Goal: Feedback & Contribution: Contribute content

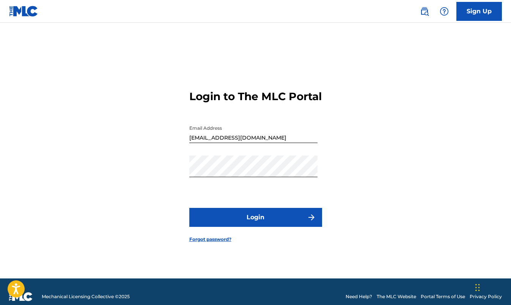
click at [266, 224] on button "Login" at bounding box center [255, 217] width 133 height 19
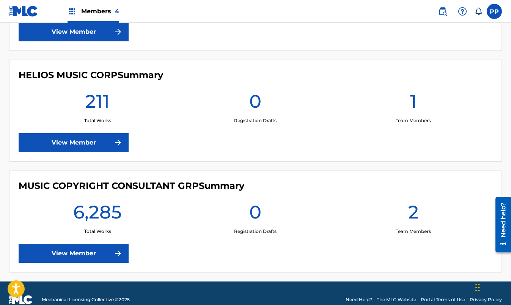
scroll to position [415, 0]
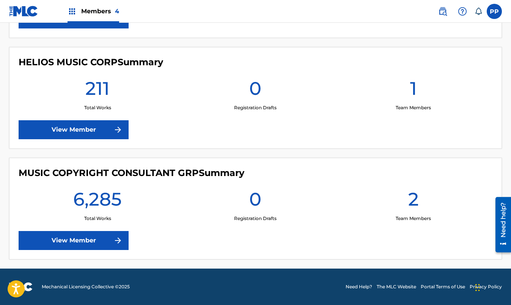
click at [82, 240] on link "View Member" at bounding box center [74, 240] width 110 height 19
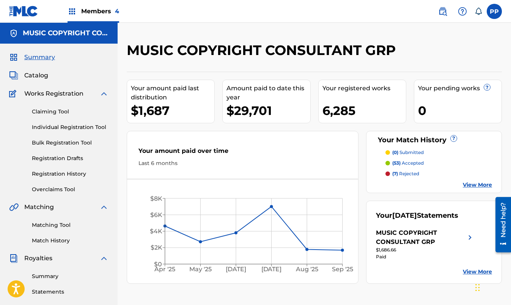
click at [74, 125] on link "Individual Registration Tool" at bounding box center [70, 127] width 77 height 8
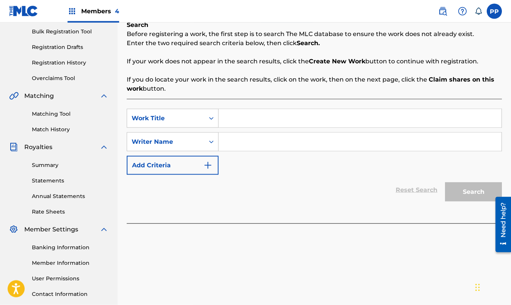
scroll to position [116, 0]
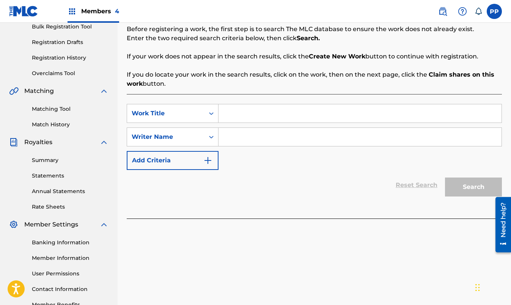
click at [241, 116] on input "Search Form" at bounding box center [359, 113] width 283 height 18
type input "HOLD YOU"
click at [249, 177] on div "Reset Search Search" at bounding box center [314, 185] width 375 height 30
click at [233, 134] on input "Search Form" at bounding box center [359, 137] width 283 height 18
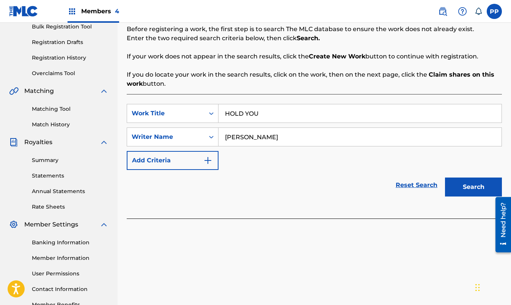
type input "[PERSON_NAME]"
click at [478, 187] on button "Search" at bounding box center [473, 186] width 57 height 19
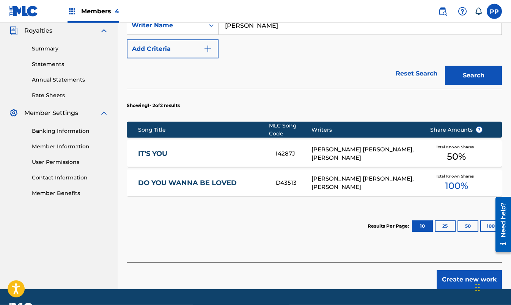
scroll to position [243, 0]
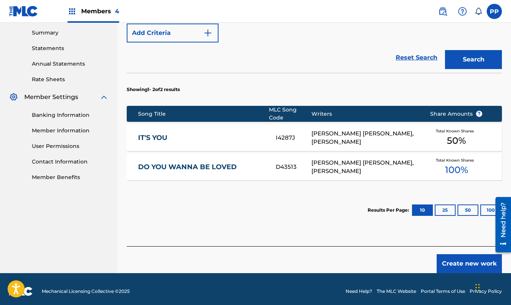
click at [466, 258] on button "Create new work" at bounding box center [468, 263] width 65 height 19
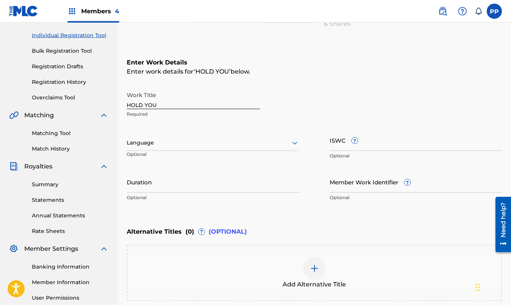
scroll to position [93, 0]
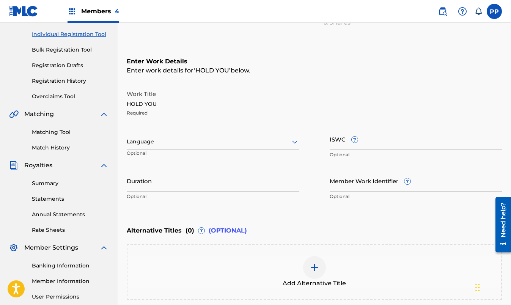
click at [294, 141] on icon at bounding box center [294, 141] width 9 height 9
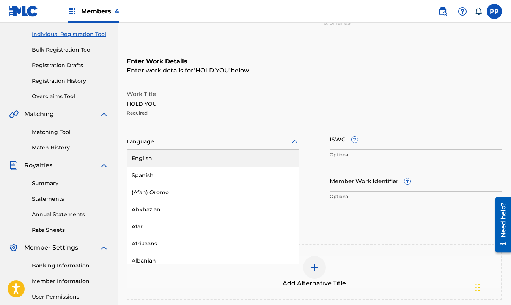
drag, startPoint x: 138, startPoint y: 156, endPoint x: 188, endPoint y: 156, distance: 50.4
click at [138, 156] on div "English" at bounding box center [213, 158] width 172 height 17
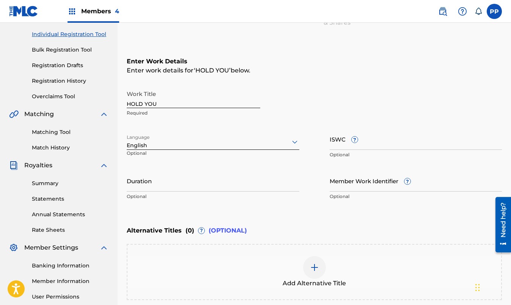
scroll to position [170, 0]
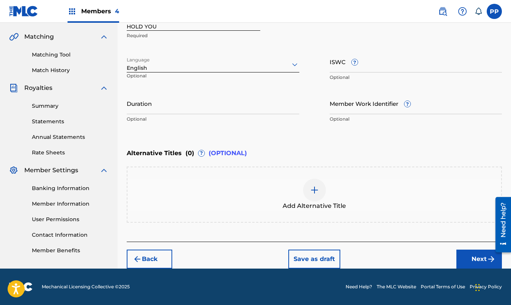
click at [155, 177] on div "Add Alternative Title" at bounding box center [314, 194] width 375 height 56
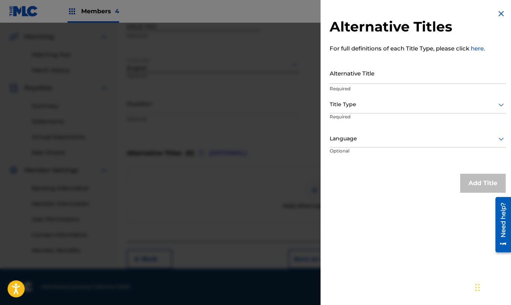
click at [384, 195] on div "Alternative Titles For full definitions of each Title Type, please click here. …" at bounding box center [417, 101] width 194 height 202
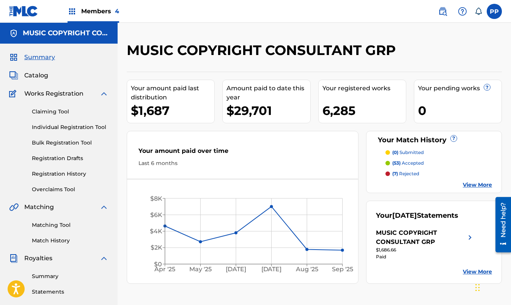
click at [70, 126] on link "Individual Registration Tool" at bounding box center [70, 127] width 77 height 8
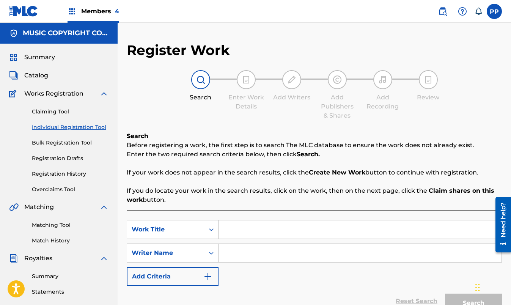
click at [233, 228] on input "Search Form" at bounding box center [359, 229] width 283 height 18
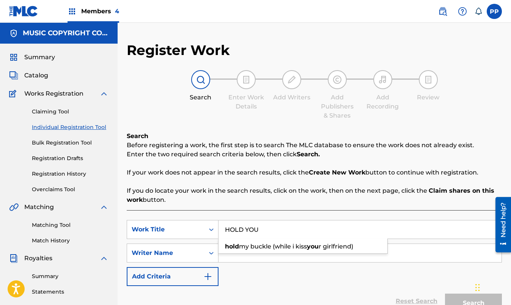
type input "HOLD YOU"
click at [320, 259] on input "Search Form" at bounding box center [359, 253] width 283 height 18
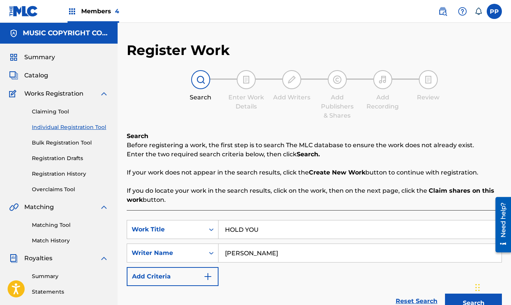
type input "[PERSON_NAME]"
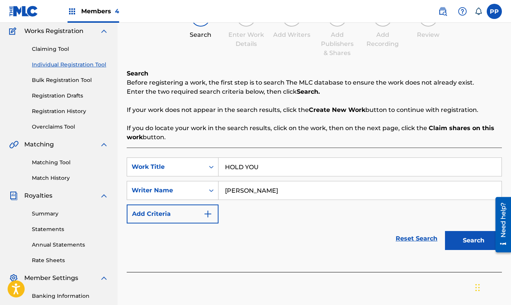
scroll to position [77, 0]
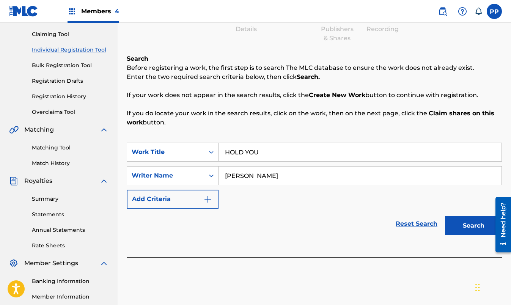
click at [466, 226] on button "Search" at bounding box center [473, 225] width 57 height 19
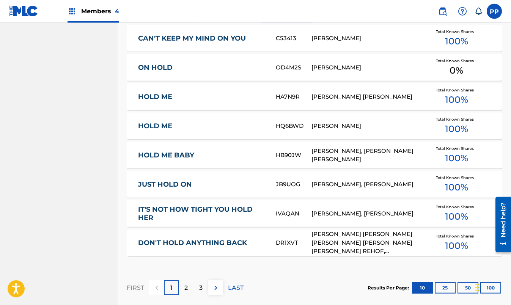
scroll to position [464, 0]
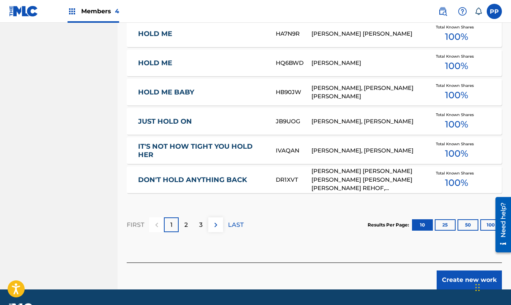
click at [461, 276] on button "Create new work" at bounding box center [468, 279] width 65 height 19
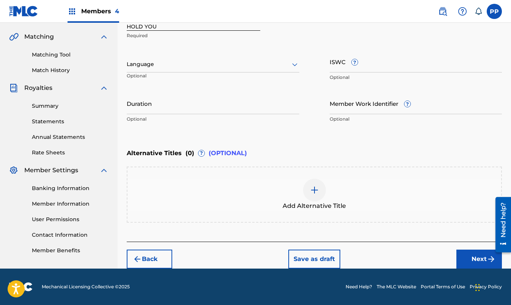
scroll to position [16, 0]
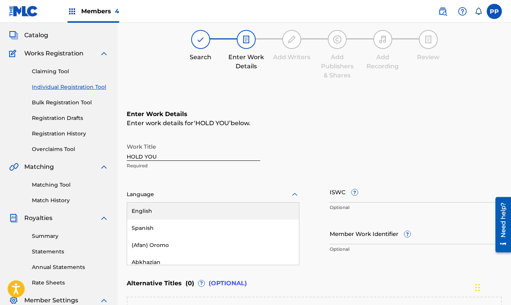
click at [294, 202] on div "153 results available. Use Up and Down to choose options, press Enter to select…" at bounding box center [213, 195] width 172 height 16
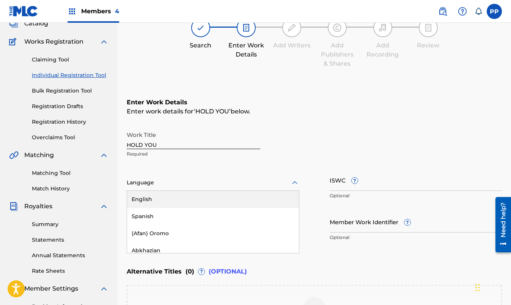
click at [150, 200] on div "English" at bounding box center [213, 199] width 172 height 17
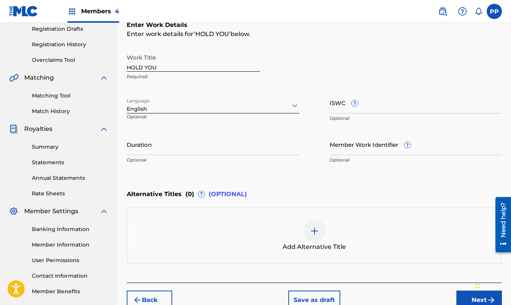
scroll to position [170, 0]
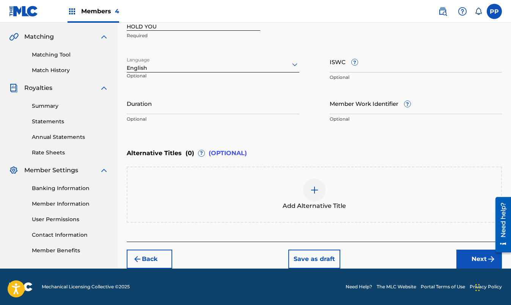
click at [473, 255] on button "Next" at bounding box center [478, 258] width 45 height 19
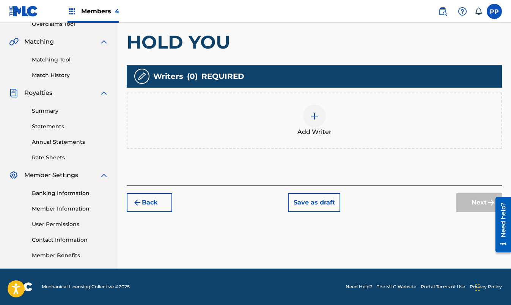
click at [215, 107] on div "Add Writer" at bounding box center [313, 121] width 373 height 32
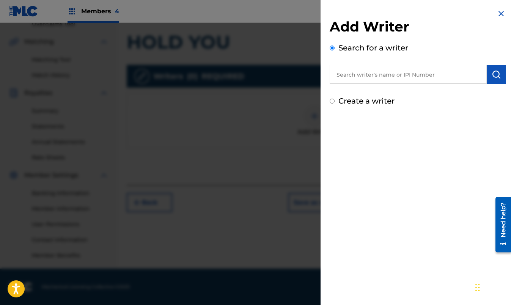
click at [415, 131] on div "Add Writer Search for a writer Create a writer" at bounding box center [417, 152] width 194 height 305
click at [376, 74] on input "text" at bounding box center [407, 74] width 157 height 19
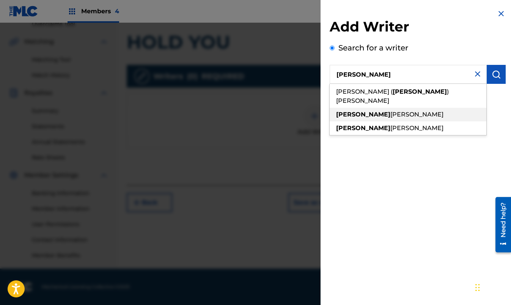
click at [390, 111] on span "[PERSON_NAME]" at bounding box center [416, 114] width 53 height 7
type input "[PERSON_NAME]"
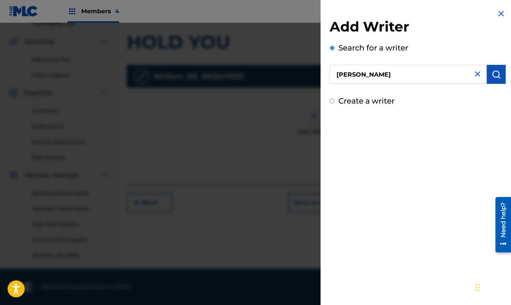
click at [497, 72] on img "submit" at bounding box center [495, 74] width 9 height 9
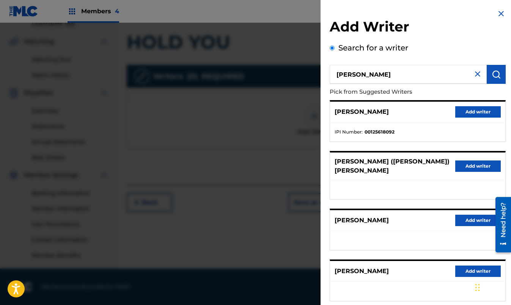
click at [481, 111] on button "Add writer" at bounding box center [477, 111] width 45 height 11
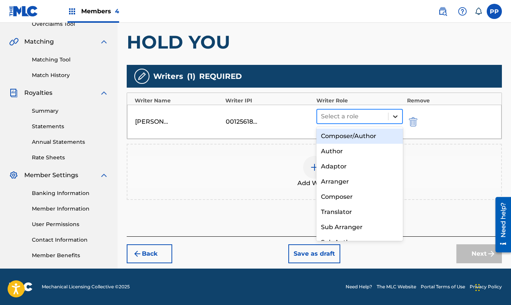
click at [395, 115] on icon at bounding box center [395, 117] width 8 height 8
click at [362, 136] on div "Composer/Author" at bounding box center [359, 136] width 87 height 15
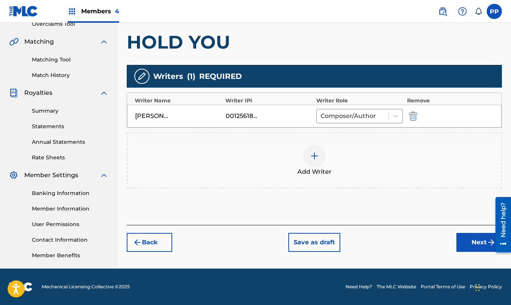
click at [314, 154] on img at bounding box center [314, 155] width 9 height 9
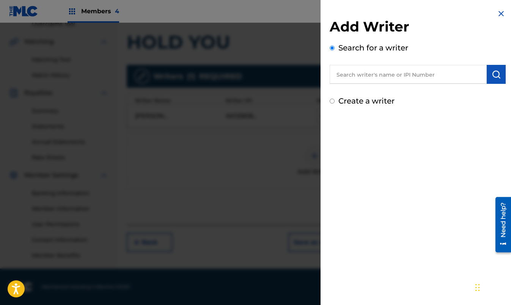
click at [356, 73] on input "text" at bounding box center [407, 74] width 157 height 19
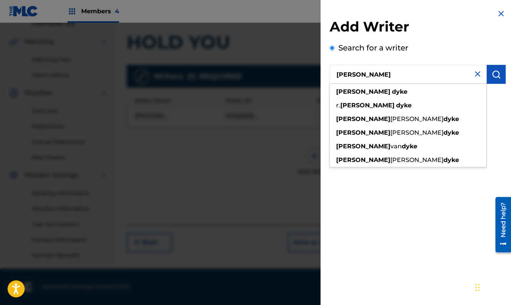
click at [497, 74] on img "submit" at bounding box center [495, 74] width 9 height 9
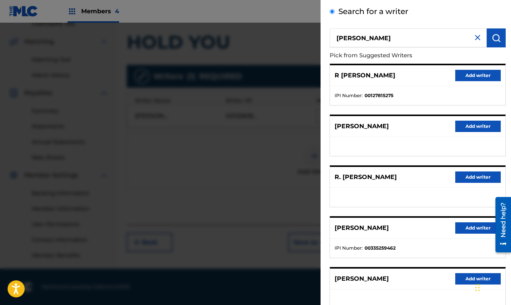
scroll to position [2, 0]
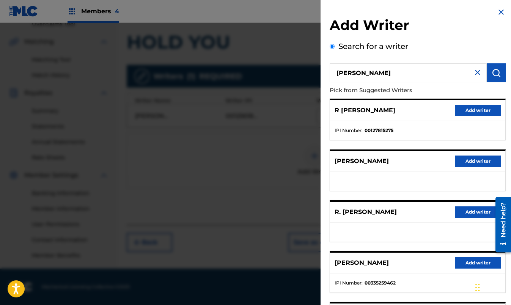
click at [341, 72] on input "[PERSON_NAME]" at bounding box center [407, 72] width 157 height 19
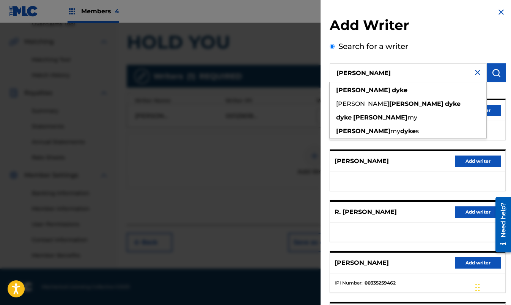
type input "[PERSON_NAME]"
click at [498, 71] on img "submit" at bounding box center [495, 72] width 9 height 9
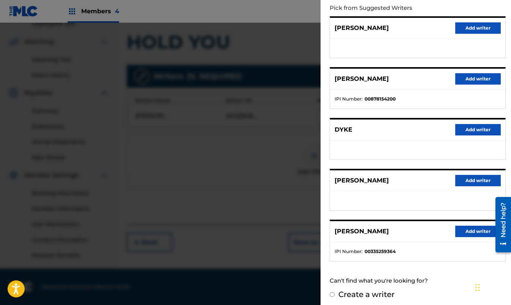
scroll to position [86, 0]
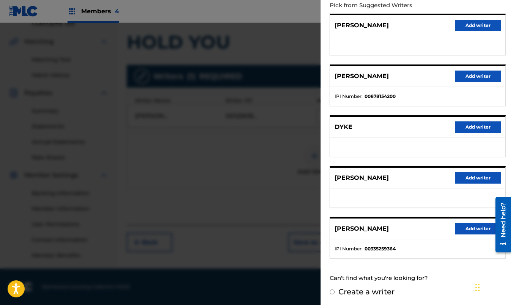
click at [476, 228] on button "Add writer" at bounding box center [477, 228] width 45 height 11
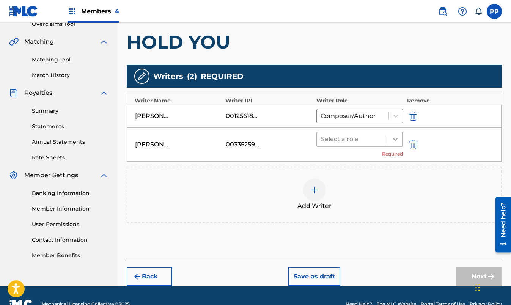
click at [393, 138] on icon at bounding box center [395, 139] width 8 height 8
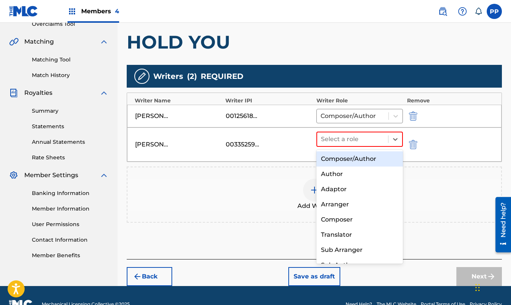
click at [365, 159] on div "Composer/Author" at bounding box center [359, 158] width 87 height 15
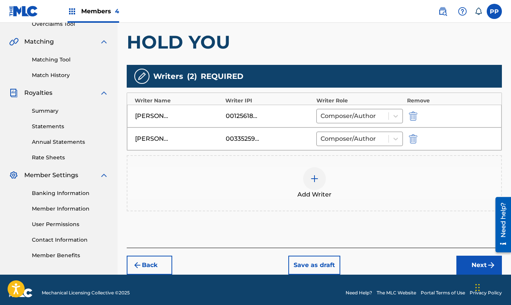
click at [313, 177] on img at bounding box center [314, 178] width 9 height 9
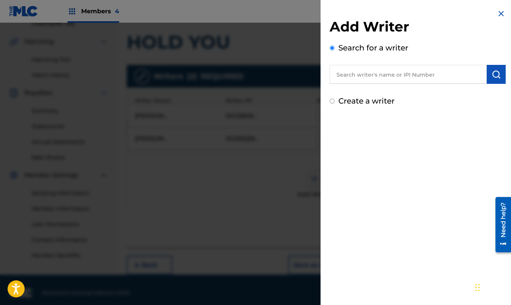
click at [362, 74] on input "text" at bounding box center [407, 74] width 157 height 19
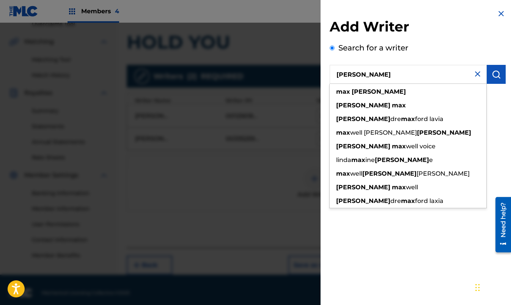
type input "[PERSON_NAME]"
click at [496, 74] on img "submit" at bounding box center [495, 74] width 9 height 9
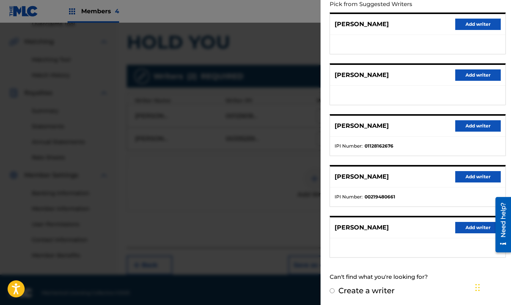
scroll to position [88, 0]
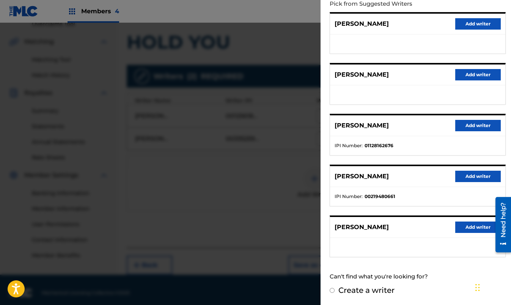
click at [472, 24] on button "Add writer" at bounding box center [477, 23] width 45 height 11
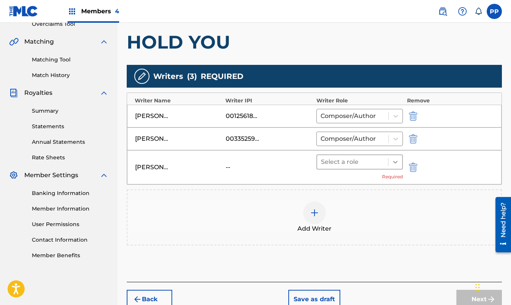
click at [395, 160] on icon at bounding box center [395, 162] width 8 height 8
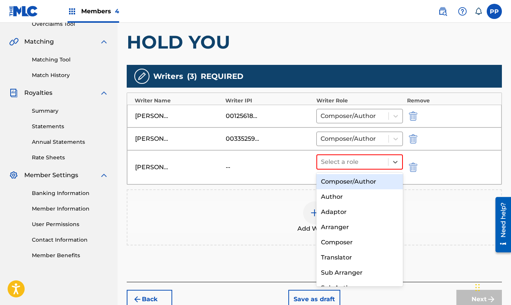
click at [367, 182] on div "Composer/Author" at bounding box center [359, 181] width 87 height 15
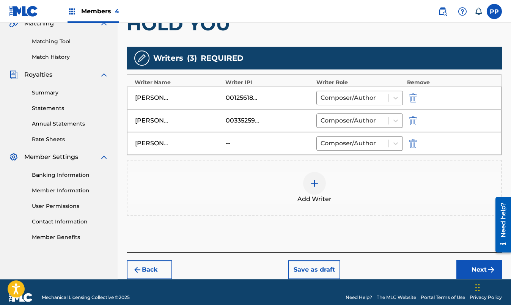
scroll to position [194, 0]
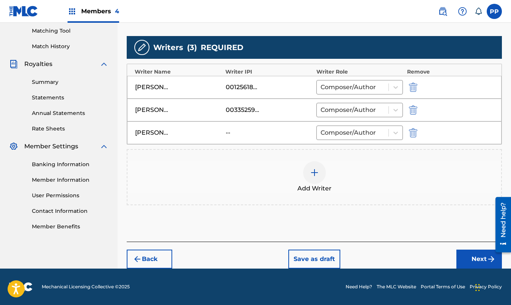
click at [473, 258] on button "Next" at bounding box center [478, 258] width 45 height 19
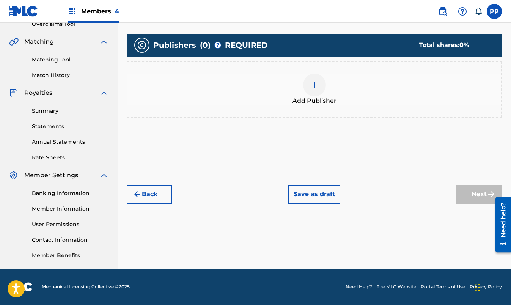
click at [314, 83] on img at bounding box center [314, 84] width 9 height 9
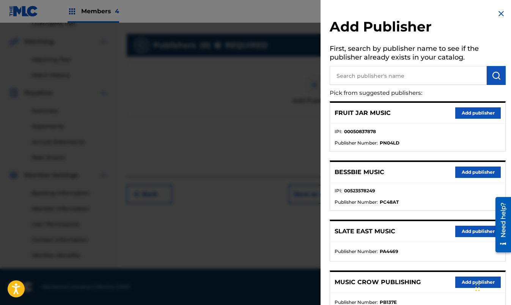
click at [354, 74] on input "text" at bounding box center [407, 75] width 157 height 19
type input "CARPEDIEM"
click at [497, 75] on img "submit" at bounding box center [495, 75] width 9 height 9
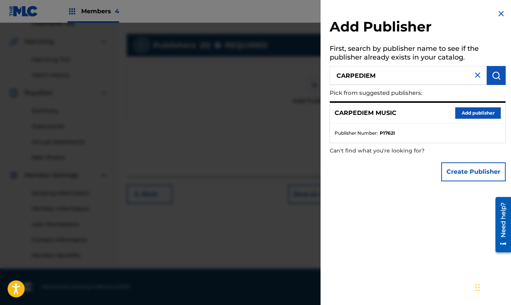
click at [472, 111] on button "Add publisher" at bounding box center [477, 112] width 45 height 11
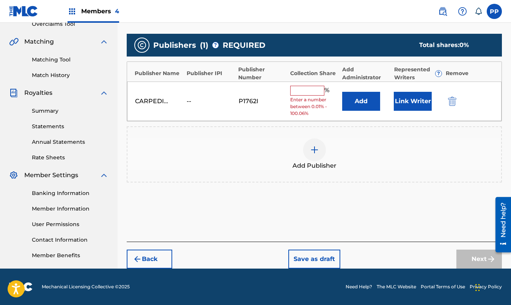
click at [302, 90] on input "text" at bounding box center [307, 91] width 34 height 10
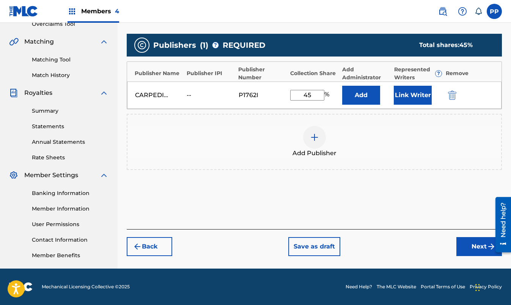
type input "45"
click at [409, 94] on button "Link Writer" at bounding box center [412, 95] width 38 height 19
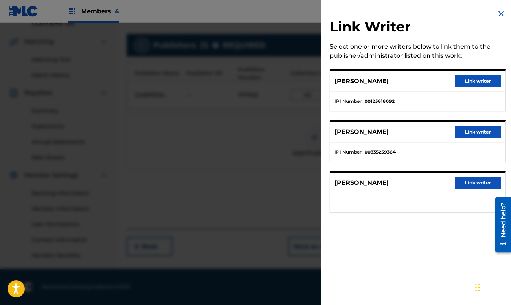
click at [478, 81] on button "Link writer" at bounding box center [477, 80] width 45 height 11
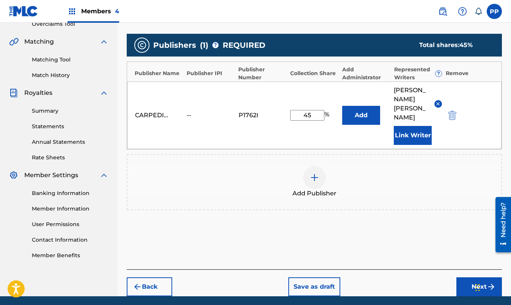
click at [363, 106] on button "Add" at bounding box center [361, 115] width 38 height 19
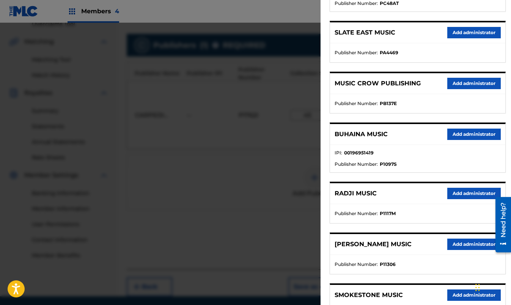
scroll to position [0, 0]
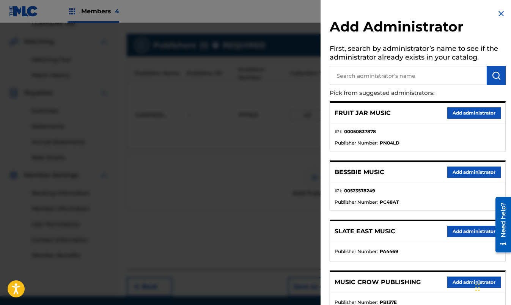
click at [356, 76] on input "text" at bounding box center [407, 75] width 157 height 19
type input "MUSIC COPYRIGHT"
click at [497, 76] on img "submit" at bounding box center [495, 75] width 9 height 9
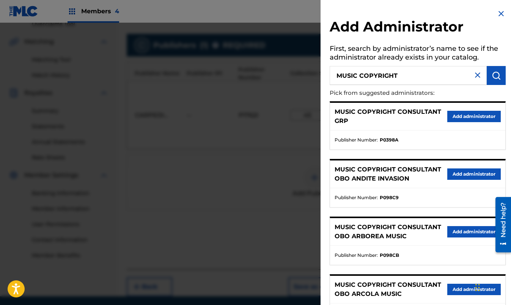
click at [476, 116] on button "Add administrator" at bounding box center [473, 116] width 53 height 11
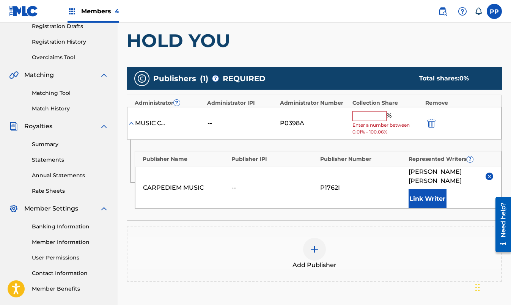
scroll to position [88, 0]
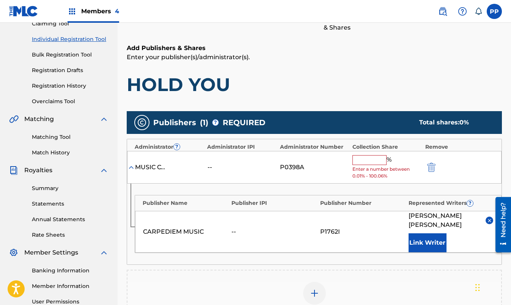
click at [374, 158] on input "text" at bounding box center [369, 160] width 34 height 10
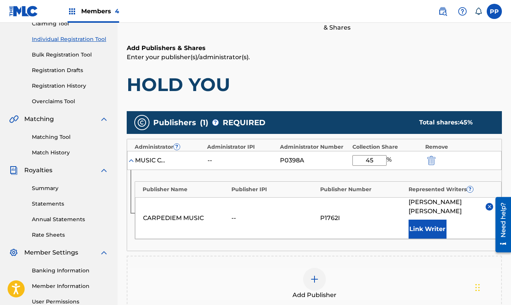
type input "45"
click at [390, 268] on div "Add Publisher" at bounding box center [313, 284] width 373 height 32
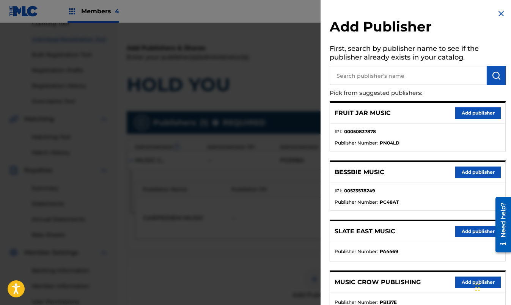
click at [502, 11] on img at bounding box center [500, 13] width 9 height 9
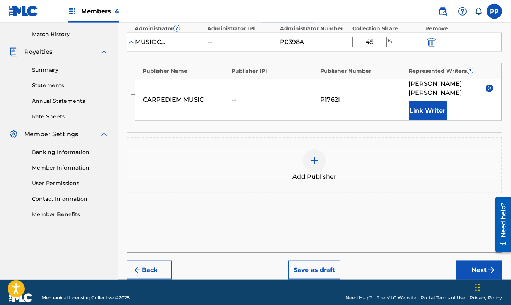
scroll to position [208, 0]
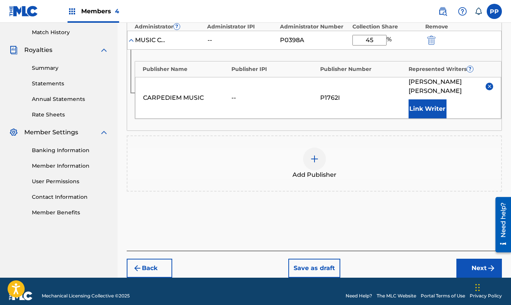
click at [483, 259] on button "Next" at bounding box center [478, 268] width 45 height 19
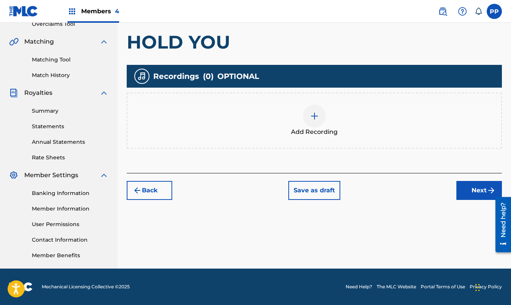
click at [313, 116] on img at bounding box center [314, 115] width 9 height 9
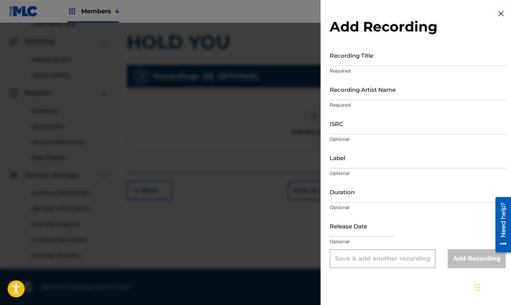
click at [353, 58] on input "Recording Title" at bounding box center [417, 55] width 176 height 22
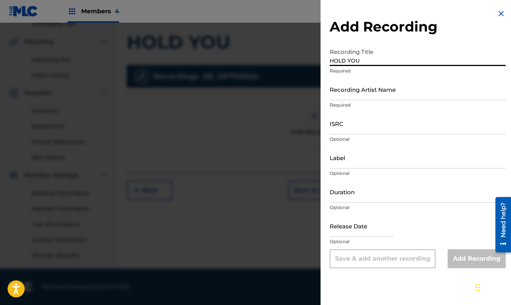
type input "HOLD YOU"
click at [361, 94] on input "Recording Artist Name" at bounding box center [417, 89] width 176 height 22
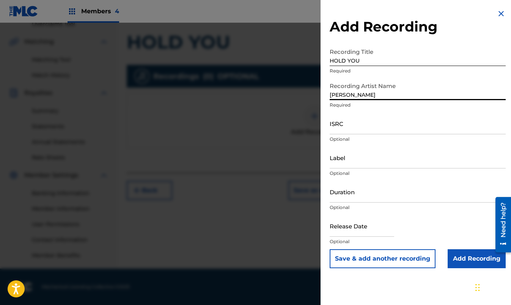
type input "[PERSON_NAME]"
click at [352, 231] on input "text" at bounding box center [361, 226] width 64 height 22
select select "8"
select select "2025"
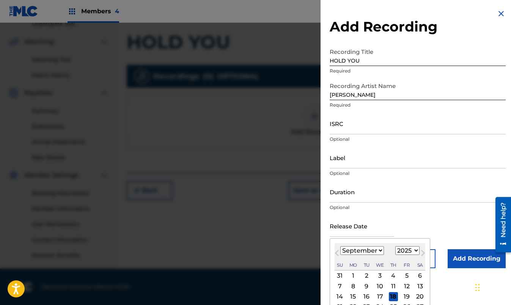
click at [422, 251] on button "Next Month" at bounding box center [423, 254] width 12 height 12
select select "9"
click at [379, 274] on div "1" at bounding box center [379, 275] width 9 height 9
type input "[DATE]"
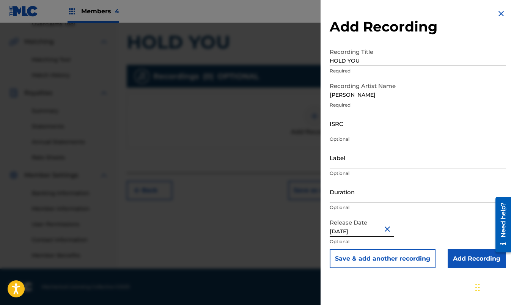
click at [478, 258] on input "Add Recording" at bounding box center [476, 258] width 58 height 19
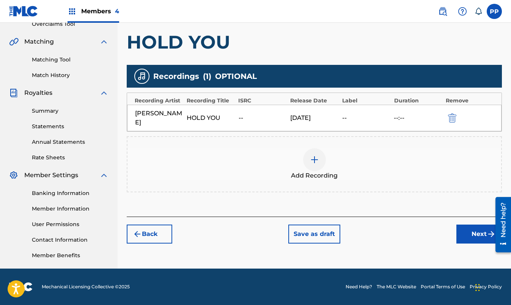
click at [481, 225] on button "Next" at bounding box center [478, 233] width 45 height 19
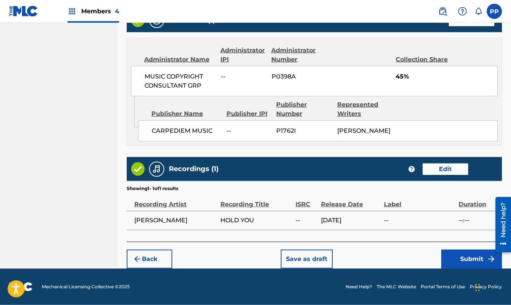
scroll to position [422, 0]
click at [476, 258] on button "Submit" at bounding box center [471, 258] width 61 height 19
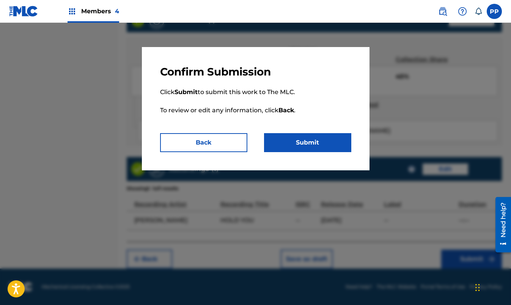
click at [308, 142] on button "Submit" at bounding box center [307, 142] width 87 height 19
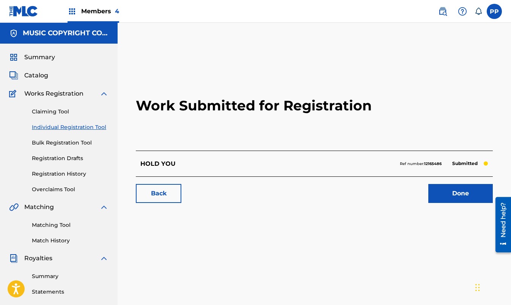
click at [453, 193] on link "Done" at bounding box center [460, 193] width 64 height 19
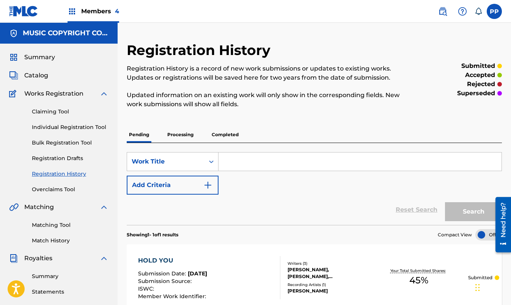
click at [492, 10] on label at bounding box center [493, 11] width 15 height 15
click at [494, 11] on input "PP [PERSON_NAME] [PERSON_NAME][EMAIL_ADDRESS][DOMAIN_NAME] Notification Prefere…" at bounding box center [494, 11] width 0 height 0
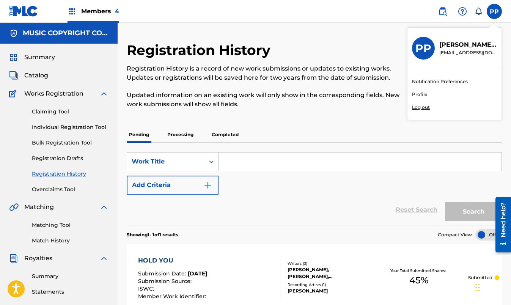
click at [421, 106] on p "Log out" at bounding box center [421, 107] width 18 height 7
click at [494, 11] on input "PP [PERSON_NAME] [PERSON_NAME][EMAIL_ADDRESS][DOMAIN_NAME] Notification Prefere…" at bounding box center [494, 11] width 0 height 0
